Goal: Task Accomplishment & Management: Complete application form

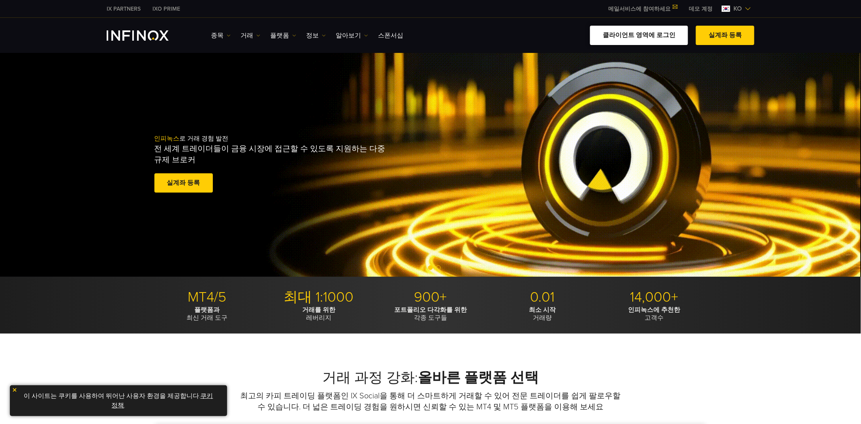
click at [660, 33] on link "클라이언트 영역에 로그인" at bounding box center [639, 35] width 98 height 19
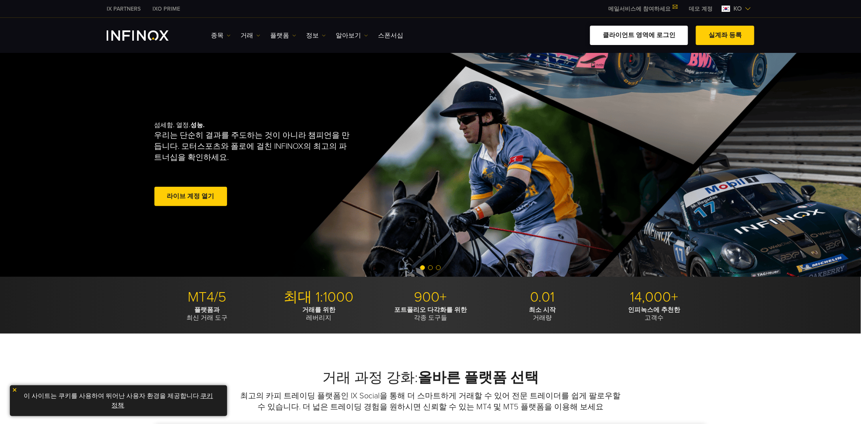
click at [638, 36] on link "클라이언트 영역에 로그인" at bounding box center [639, 35] width 98 height 19
click at [191, 197] on span at bounding box center [191, 197] width 0 height 0
click at [207, 201] on link "라이브 계정 열기" at bounding box center [190, 196] width 73 height 19
click at [205, 202] on link "라이브 계정 열기" at bounding box center [190, 196] width 73 height 19
click at [638, 33] on link "클라이언트 영역에 로그인" at bounding box center [639, 35] width 98 height 19
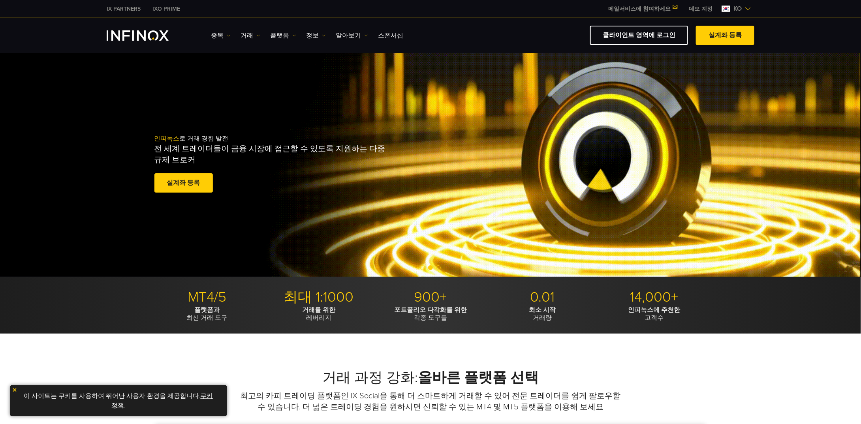
click at [721, 40] on link "실계좌 등록" at bounding box center [725, 35] width 58 height 19
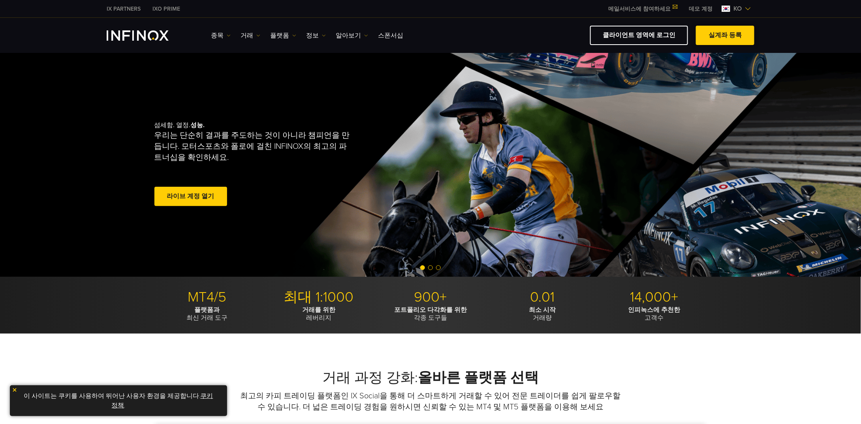
click at [719, 36] on link "실계좌 등록" at bounding box center [725, 35] width 58 height 19
click at [659, 33] on link "클라이언트 영역에 로그인" at bounding box center [639, 35] width 98 height 19
click at [717, 38] on link "실계좌 등록" at bounding box center [725, 35] width 58 height 19
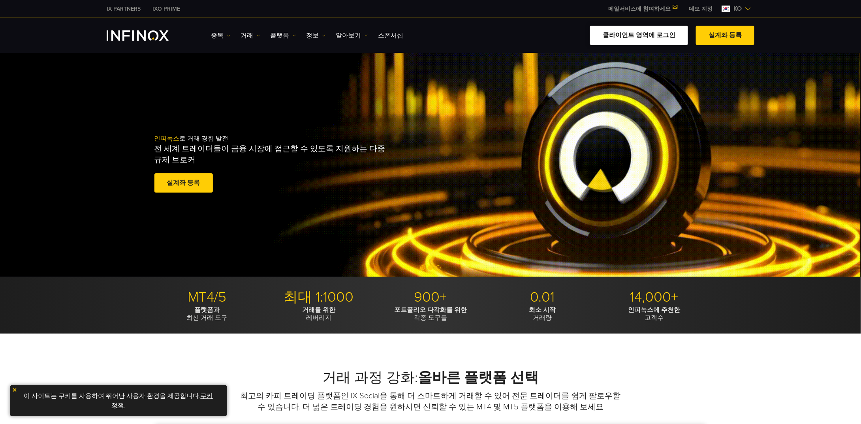
click at [650, 38] on link "클라이언트 영역에 로그인" at bounding box center [639, 35] width 98 height 19
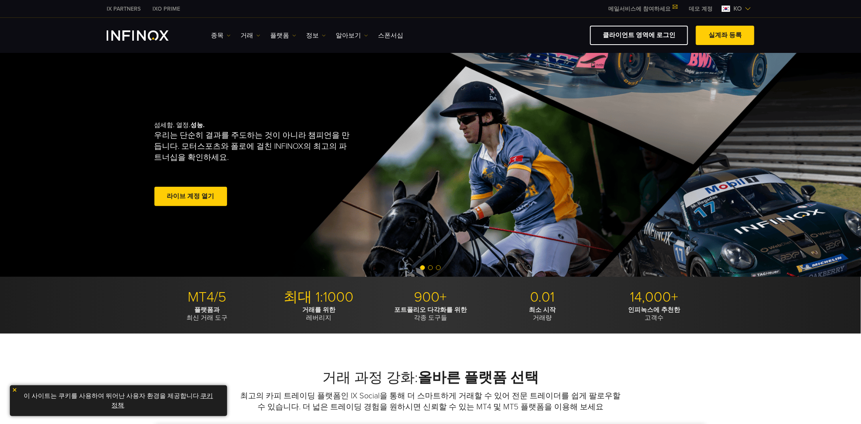
click at [707, 7] on link "데모 계정" at bounding box center [701, 9] width 36 height 8
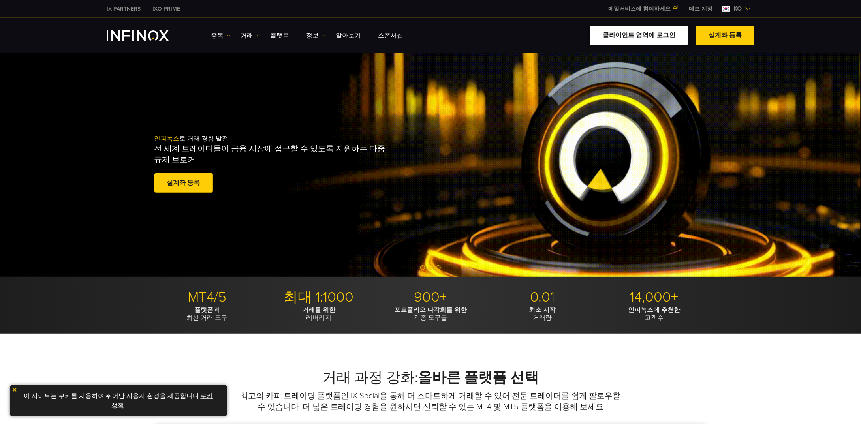
click at [679, 40] on link "클라이언트 영역에 로그인" at bounding box center [639, 35] width 98 height 19
